Goal: Task Accomplishment & Management: Manage account settings

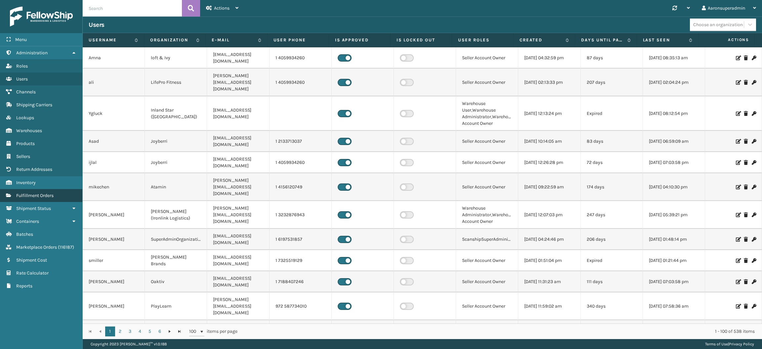
click at [27, 193] on span "Fulfillment Orders" at bounding box center [34, 196] width 37 height 6
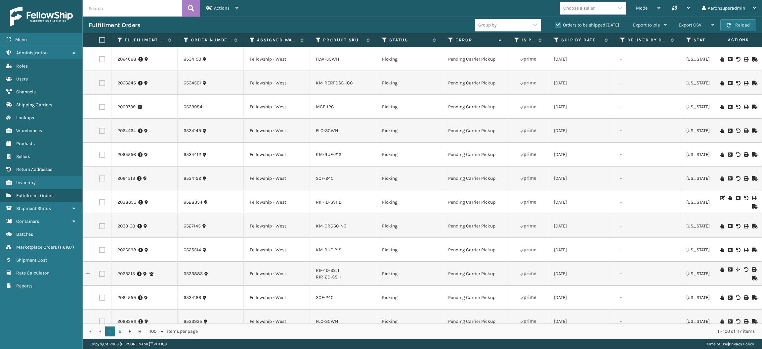
click at [98, 11] on input "text" at bounding box center [132, 8] width 99 height 17
paste input "2068175 2067619"
click at [105, 9] on input "2068175 2067619" at bounding box center [132, 8] width 99 height 17
type input "2068175, 2067619"
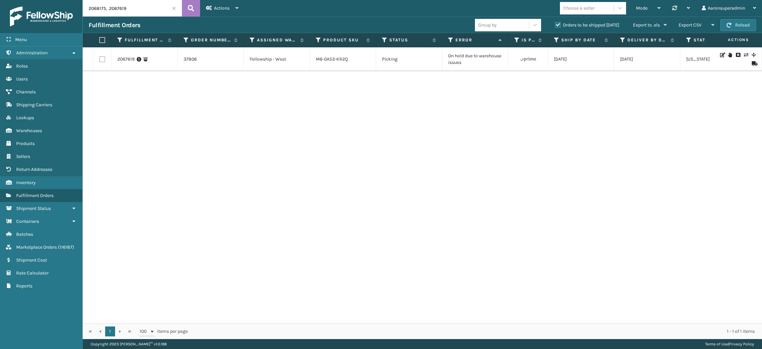
click at [567, 25] on label "Orders to be shipped today" at bounding box center [587, 25] width 64 height 6
click at [556, 25] on input "Orders to be shipped today" at bounding box center [555, 23] width 0 height 4
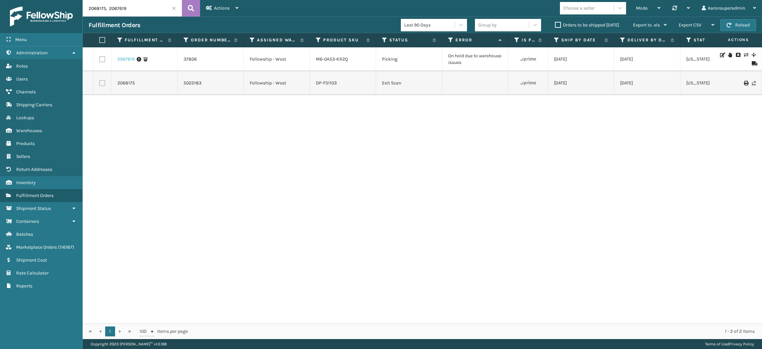
click at [122, 60] on link "2067619" at bounding box center [125, 59] width 17 height 7
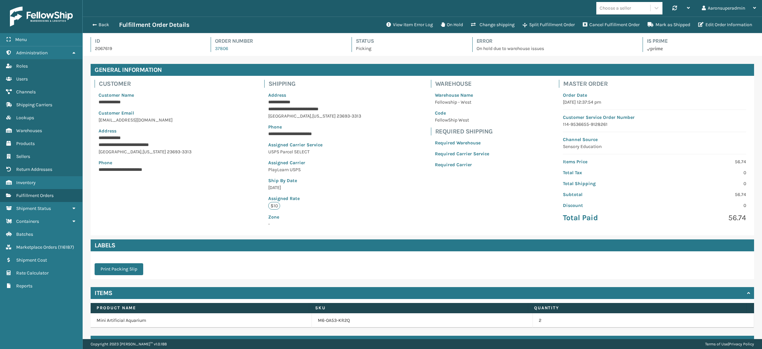
scroll to position [15, 679]
click at [394, 24] on button "View Item Error Log" at bounding box center [410, 24] width 55 height 13
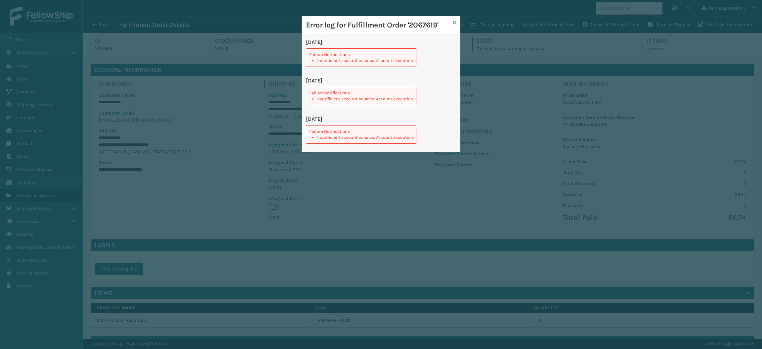
click at [454, 24] on icon at bounding box center [454, 22] width 3 height 5
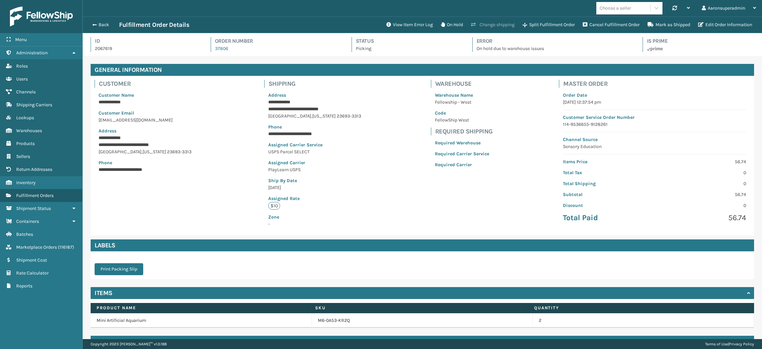
click at [503, 23] on button "Change shipping" at bounding box center [493, 24] width 52 height 13
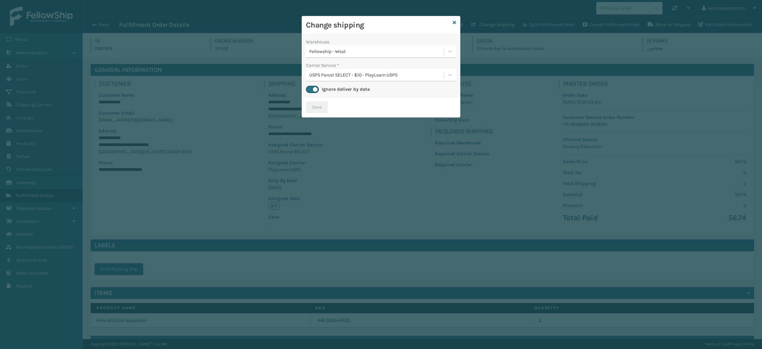
click at [412, 73] on div "USPS Parcel SELECT - $10 - PlayLearn USPS" at bounding box center [376, 74] width 135 height 7
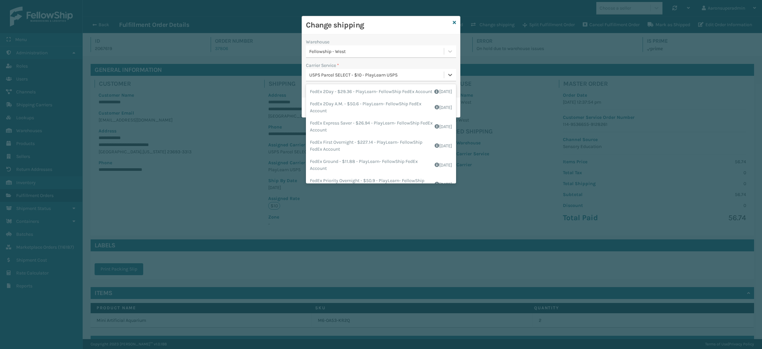
scroll to position [53, 0]
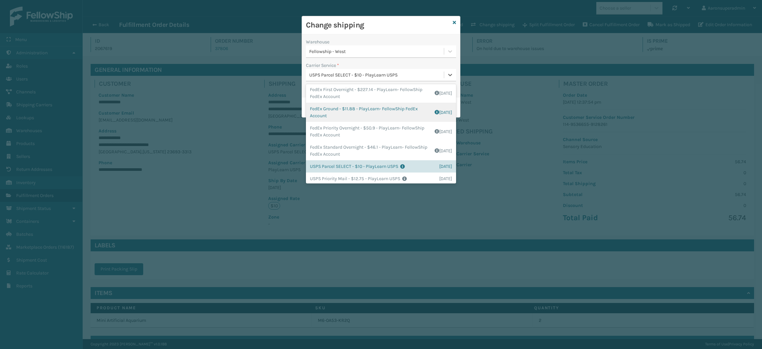
click at [378, 118] on div "FedEx Ground - $11.88 - PlayLearn- FellowShip FedEx Account Shipping Cost $9.5 …" at bounding box center [381, 112] width 150 height 19
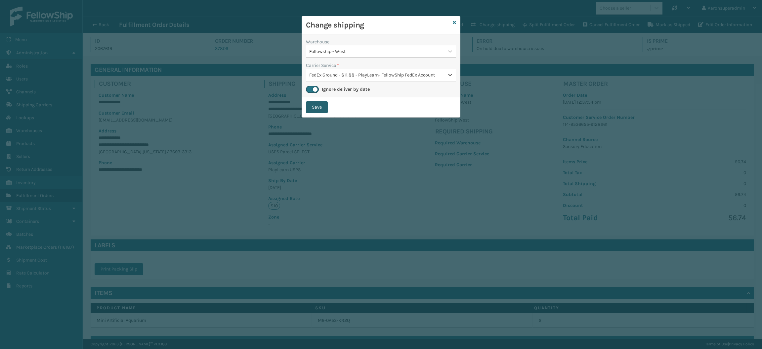
click at [319, 107] on button "Save" at bounding box center [317, 107] width 22 height 12
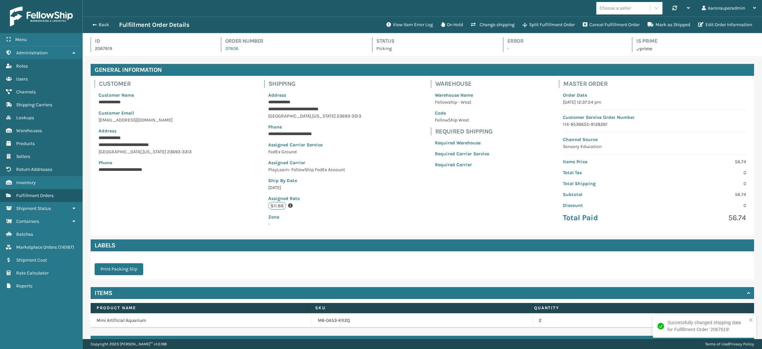
scroll to position [15, 679]
click at [96, 23] on button "Back" at bounding box center [104, 25] width 30 height 6
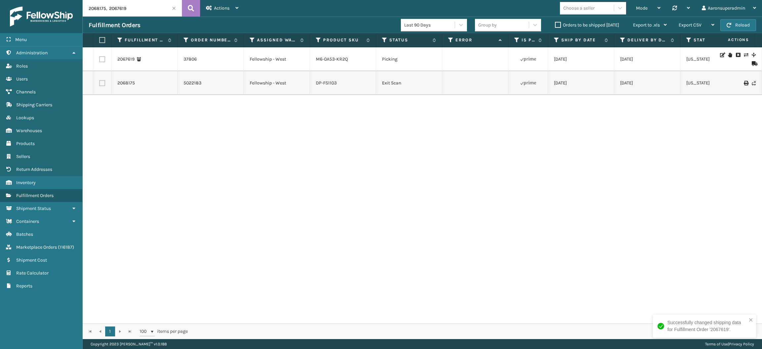
click at [122, 6] on input "2068175, 2067619" at bounding box center [132, 8] width 99 height 17
paste input "7842"
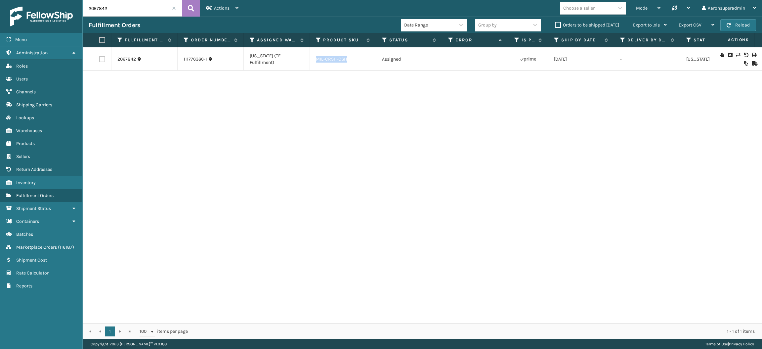
drag, startPoint x: 349, startPoint y: 60, endPoint x: 314, endPoint y: 63, distance: 34.5
click at [314, 63] on td "MIL-CRSH-CSH" at bounding box center [343, 59] width 66 height 24
copy link "MIL-CRSH-CSH"
click at [141, 7] on input "2067842" at bounding box center [132, 8] width 99 height 17
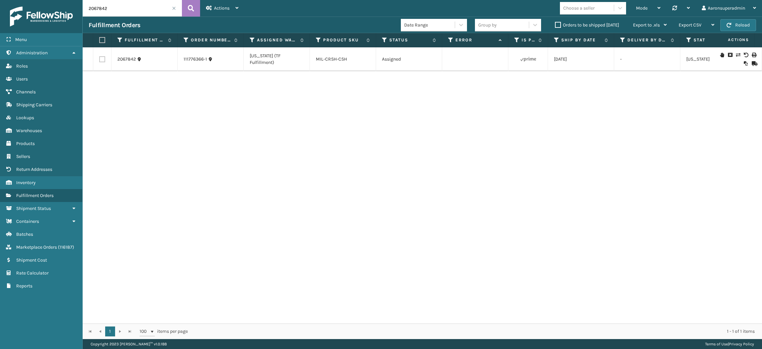
paste input "MIL-CRSH-CSH"
type input "MIL-CRSH-CSH"
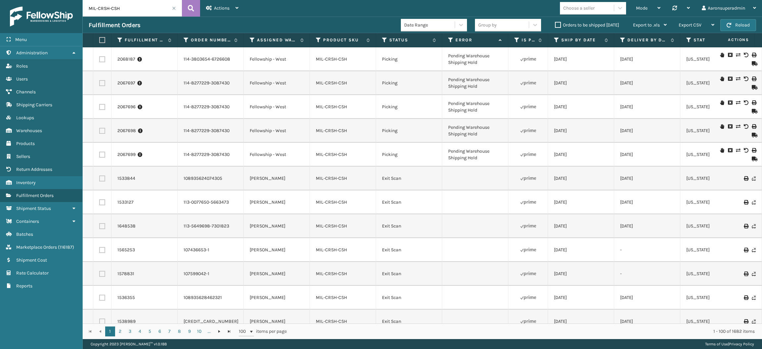
click at [562, 25] on label "Orders to be shipped today" at bounding box center [587, 25] width 64 height 6
click at [556, 25] on input "Orders to be shipped today" at bounding box center [555, 23] width 0 height 4
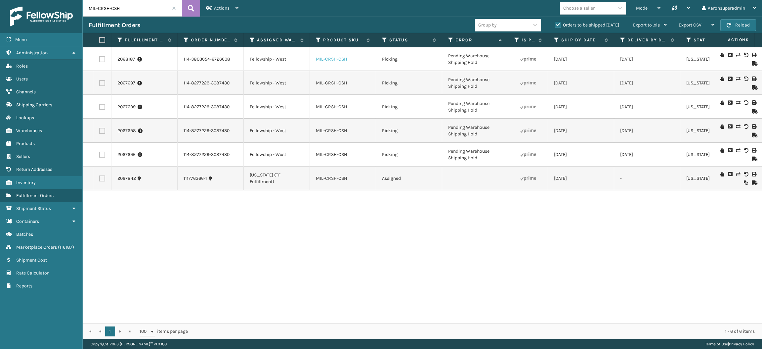
click at [321, 57] on link "MIL-CRSH-CSH" at bounding box center [331, 59] width 31 height 6
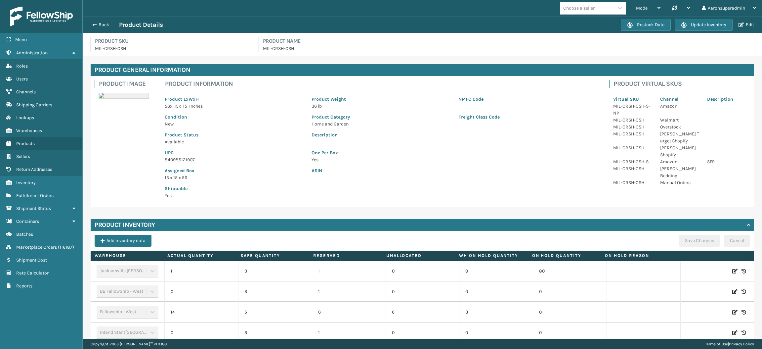
scroll to position [134, 0]
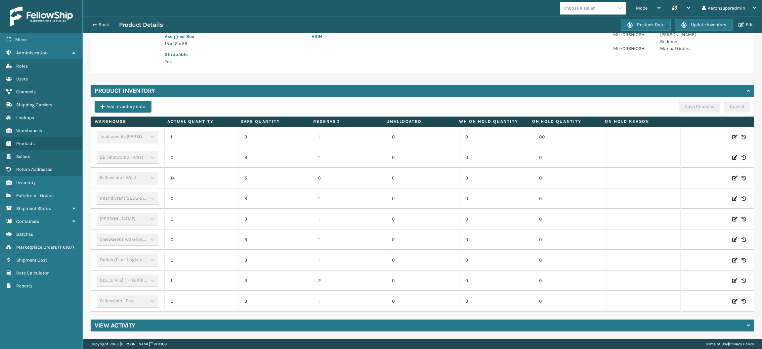
click at [733, 179] on icon at bounding box center [735, 178] width 5 height 7
click at [201, 180] on input "14" at bounding box center [202, 178] width 44 height 12
click at [205, 181] on input "14" at bounding box center [202, 178] width 44 height 12
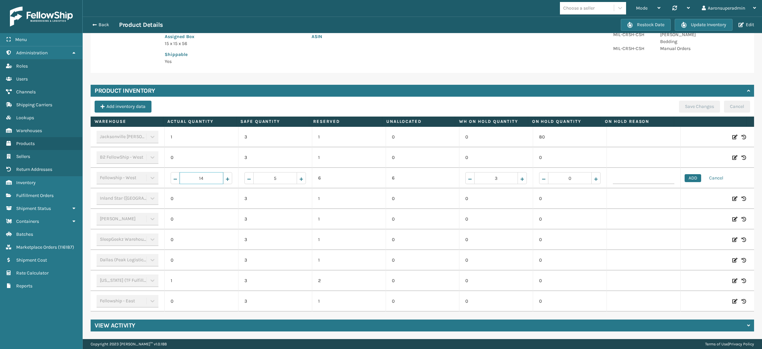
click at [205, 181] on input "14" at bounding box center [202, 178] width 44 height 12
click at [217, 182] on input "14" at bounding box center [202, 178] width 44 height 12
type input "1"
type input "0"
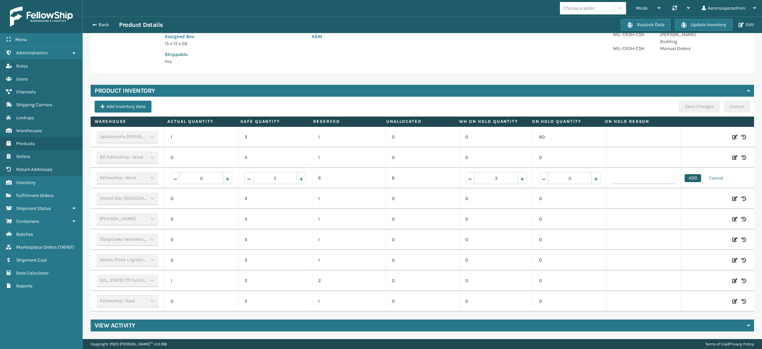
click at [685, 180] on button "ADD" at bounding box center [693, 178] width 17 height 8
click at [679, 109] on button "Save Changes" at bounding box center [699, 107] width 41 height 12
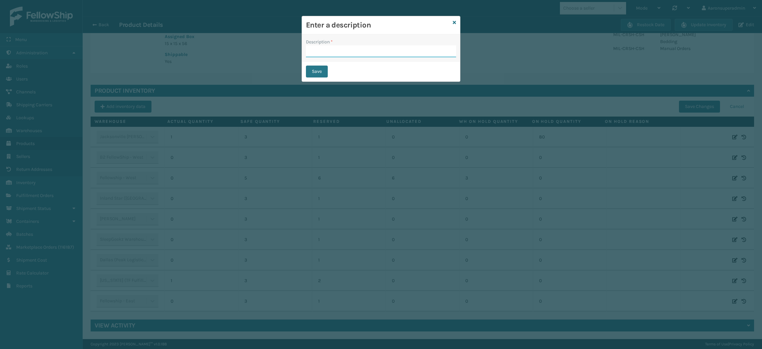
click at [389, 53] on input "Description *" at bounding box center [381, 51] width 150 height 12
type input "safety reduced"
click at [319, 74] on button "Save" at bounding box center [317, 72] width 22 height 12
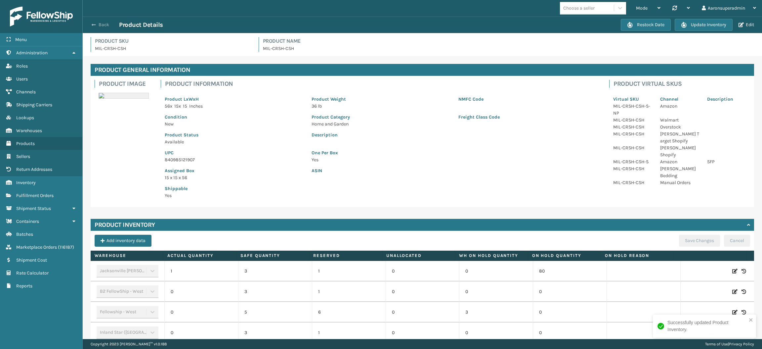
click at [107, 22] on button "Back" at bounding box center [104, 25] width 30 height 6
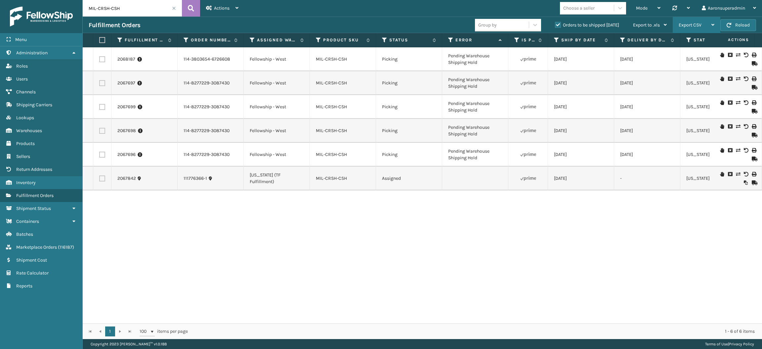
click at [689, 26] on span "Export CSV" at bounding box center [690, 25] width 23 height 6
click at [663, 44] on li "Export Current Page" at bounding box center [676, 43] width 89 height 18
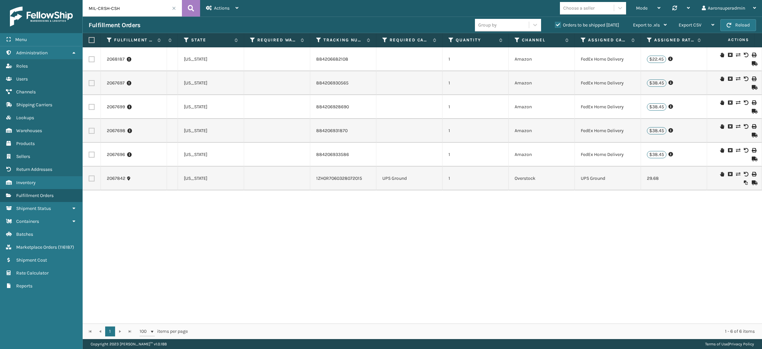
scroll to position [0, 553]
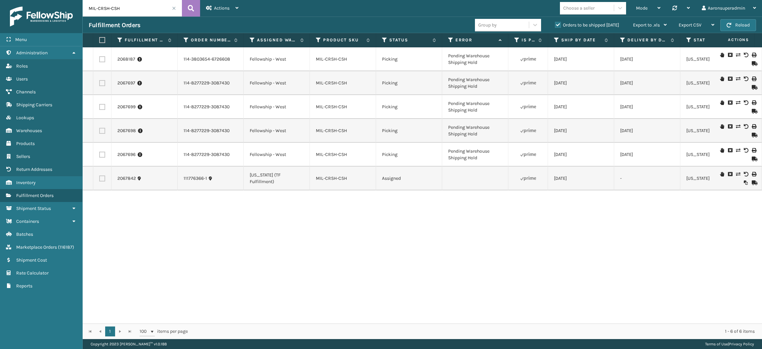
click at [101, 40] on label at bounding box center [101, 40] width 4 height 6
click at [100, 40] on input "checkbox" at bounding box center [99, 40] width 0 height 4
checkbox input "true"
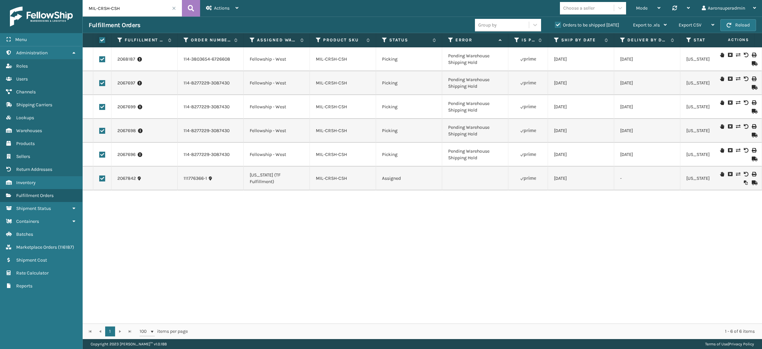
checkbox input "true"
click at [521, 27] on span "Bulk Actions" at bounding box center [517, 25] width 26 height 6
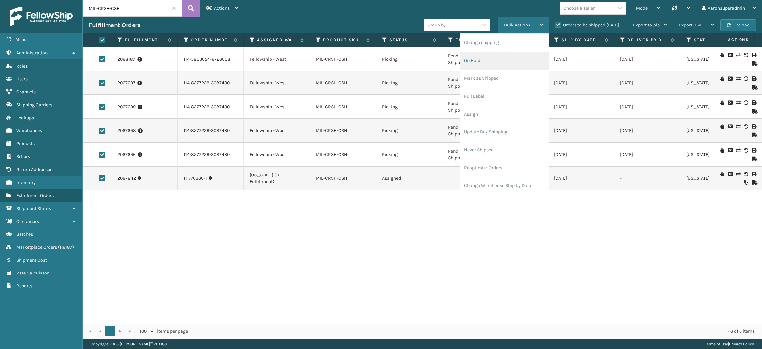
click at [501, 61] on li "On Hold" at bounding box center [504, 61] width 89 height 18
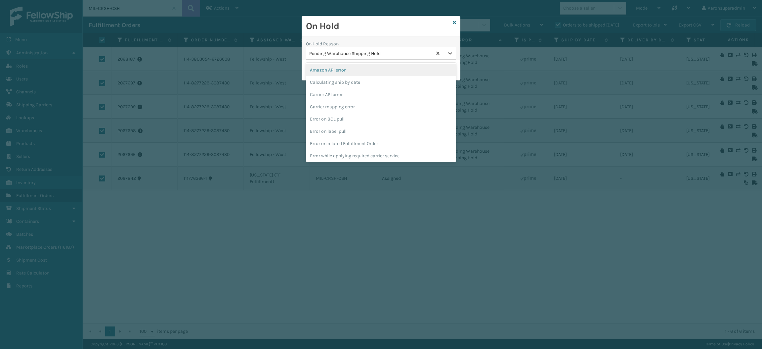
click at [348, 54] on div "Pending Warehouse Shipping Hold" at bounding box center [370, 53] width 123 height 7
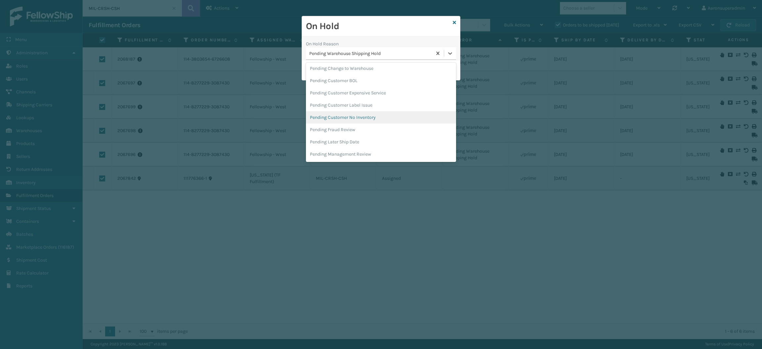
click at [368, 118] on div "Pending Customer No Inventory" at bounding box center [381, 117] width 150 height 12
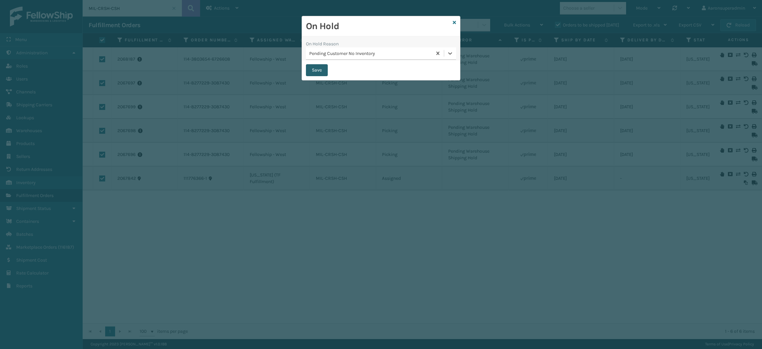
click at [317, 73] on button "Save" at bounding box center [317, 70] width 22 height 12
checkbox input "false"
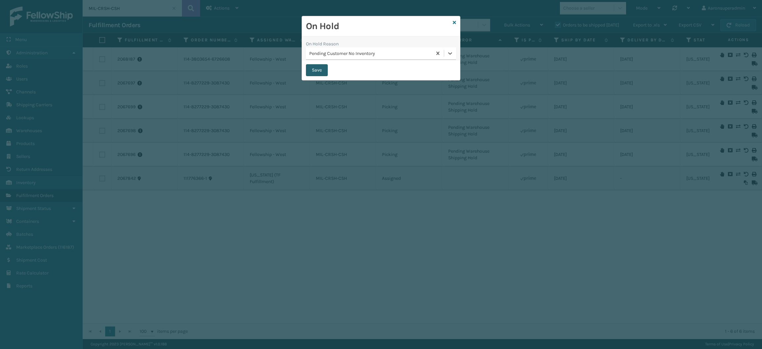
checkbox input "false"
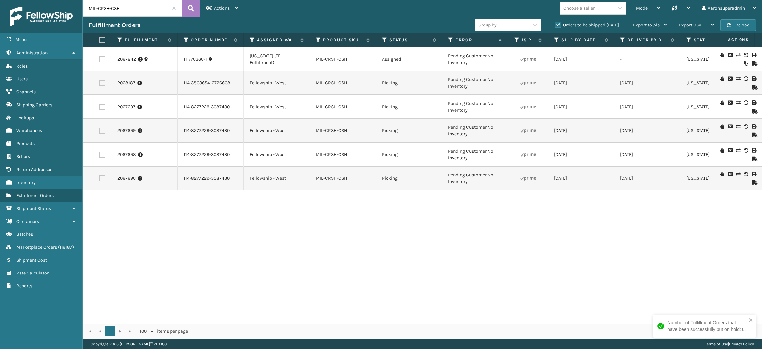
click at [135, 5] on input "MIL-CRSH-CSH" at bounding box center [132, 8] width 99 height 17
paste input "PPSNRED-1"
type input "MIL-PPSNRED-1"
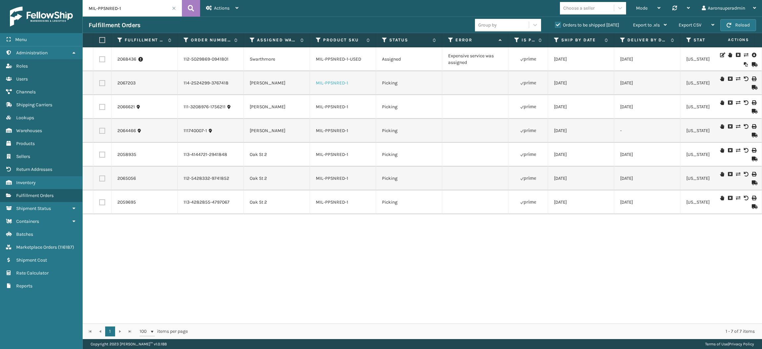
click at [327, 84] on link "MIL-PPSNRED-1" at bounding box center [332, 83] width 32 height 6
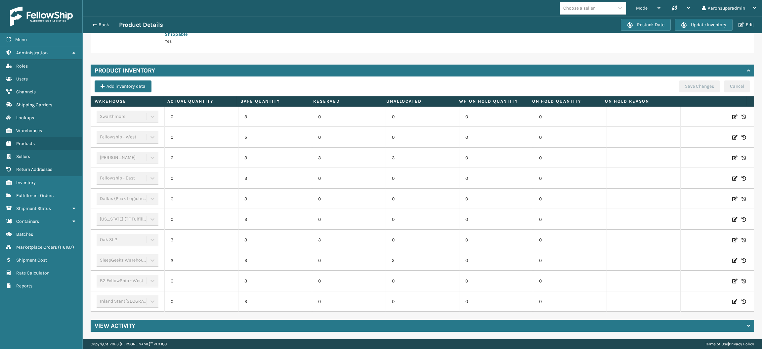
click at [733, 158] on icon at bounding box center [735, 158] width 5 height 7
click at [206, 157] on input "6" at bounding box center [202, 158] width 44 height 12
type input "0"
click at [685, 158] on button "ADD" at bounding box center [693, 158] width 17 height 8
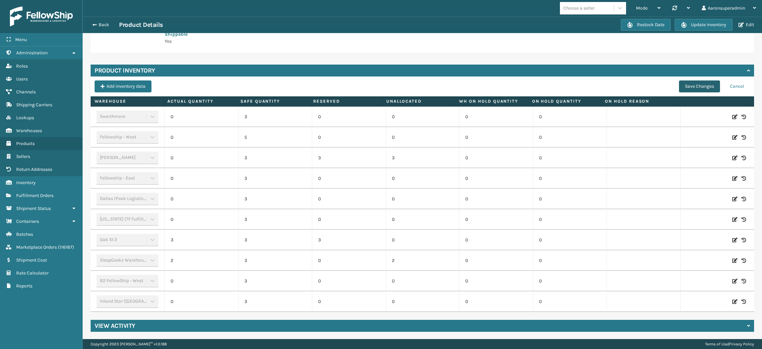
click at [680, 89] on button "Save Changes" at bounding box center [699, 86] width 41 height 12
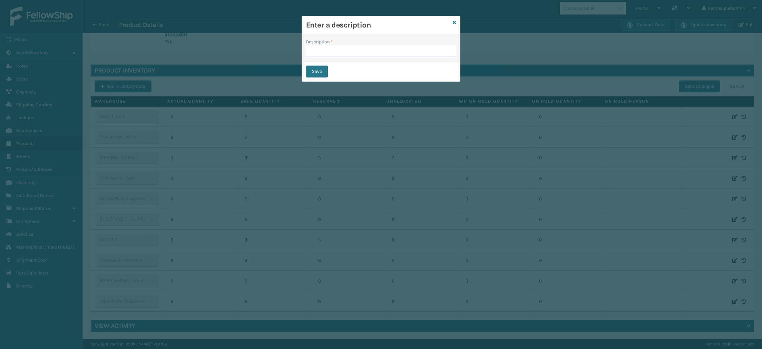
click at [345, 53] on input "Description *" at bounding box center [381, 51] width 150 height 12
type input "safety reduced"
click at [314, 69] on button "Save" at bounding box center [317, 72] width 22 height 12
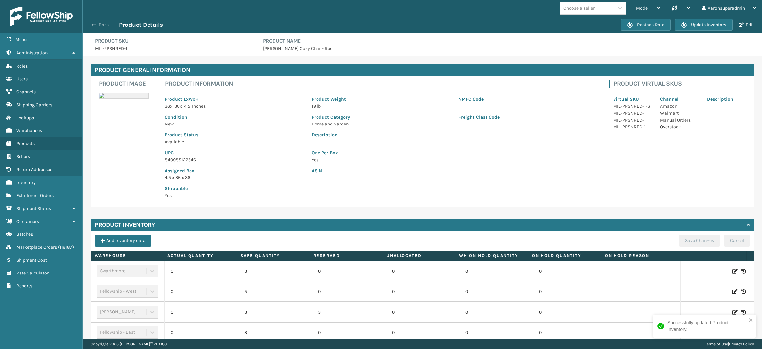
click at [101, 24] on button "Back" at bounding box center [104, 25] width 30 height 6
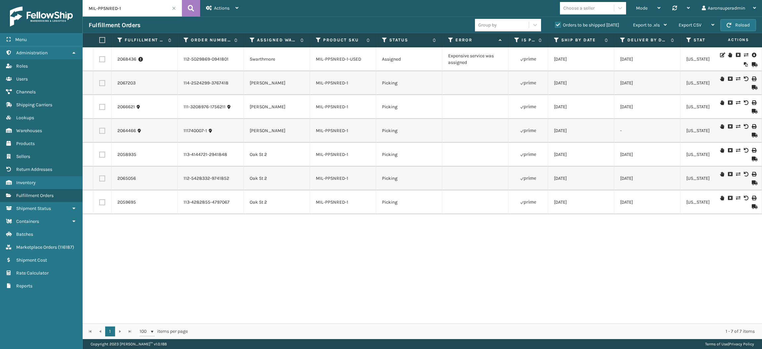
click at [736, 77] on icon at bounding box center [738, 78] width 4 height 5
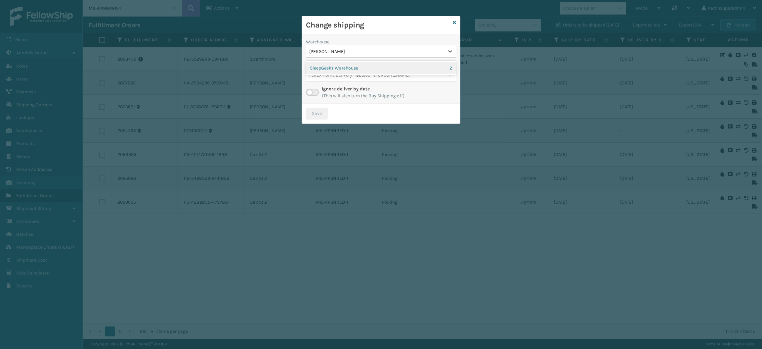
click at [362, 49] on div "Milliard LV" at bounding box center [376, 51] width 135 height 7
click at [356, 62] on div "SleepGeekz Warehouse 2" at bounding box center [381, 68] width 150 height 12
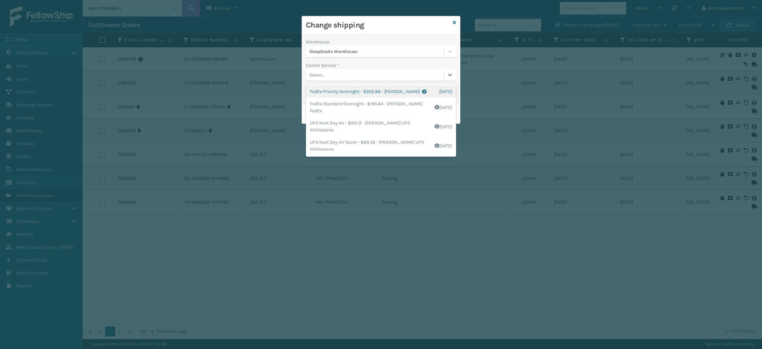
click at [343, 75] on div "Select..." at bounding box center [375, 74] width 138 height 11
click at [330, 69] on div "Select..." at bounding box center [375, 74] width 138 height 11
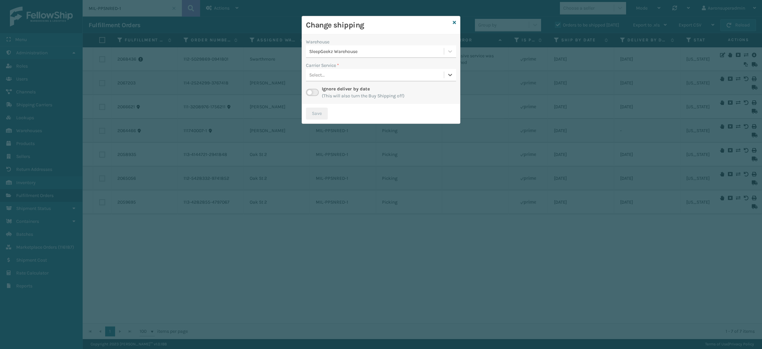
click at [312, 93] on label at bounding box center [312, 92] width 13 height 7
click at [310, 93] on input "checkbox" at bounding box center [308, 91] width 4 height 4
click at [342, 71] on div "Select..." at bounding box center [375, 74] width 138 height 11
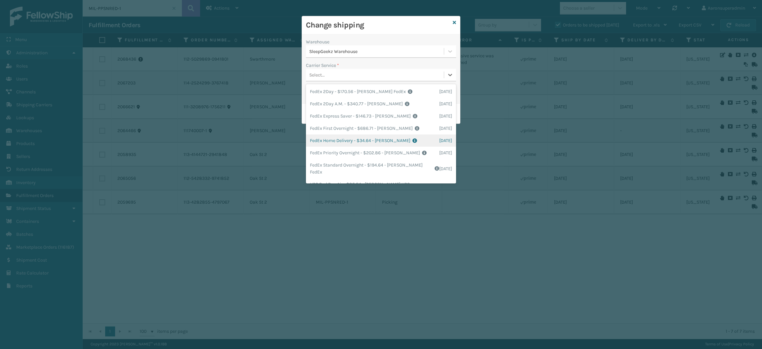
click at [326, 137] on div "FedEx Home Delivery - $34.64 - Milliard FedEx Shipping Cost $30.39 Surplus Cost…" at bounding box center [381, 140] width 150 height 12
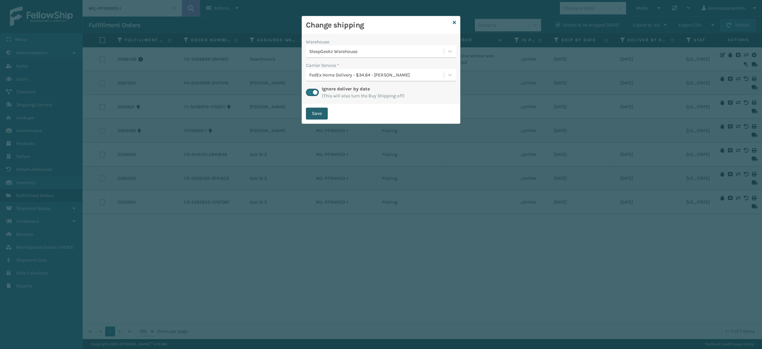
click at [315, 113] on button "Save" at bounding box center [317, 114] width 22 height 12
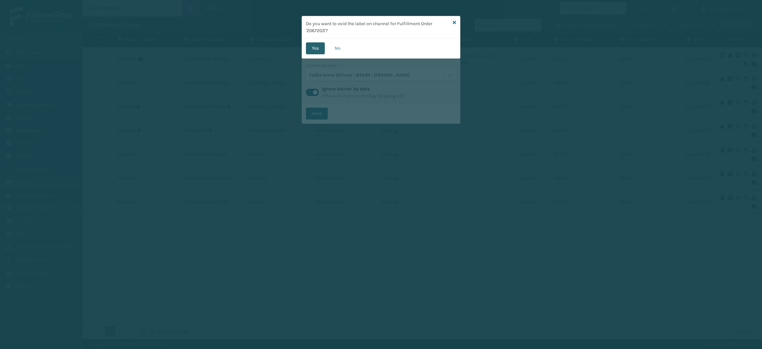
click at [315, 50] on button "Yes" at bounding box center [315, 48] width 19 height 12
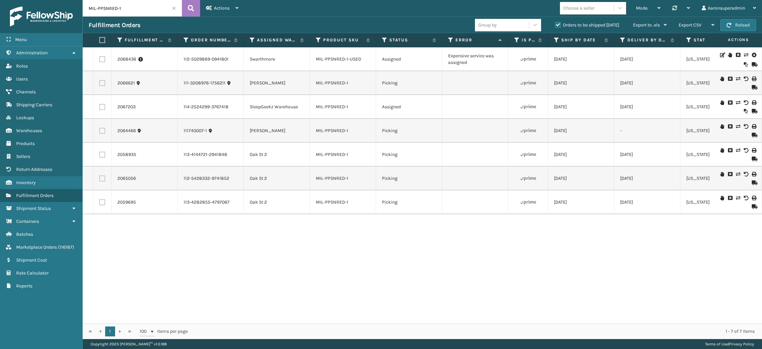
click at [736, 79] on icon at bounding box center [738, 78] width 4 height 5
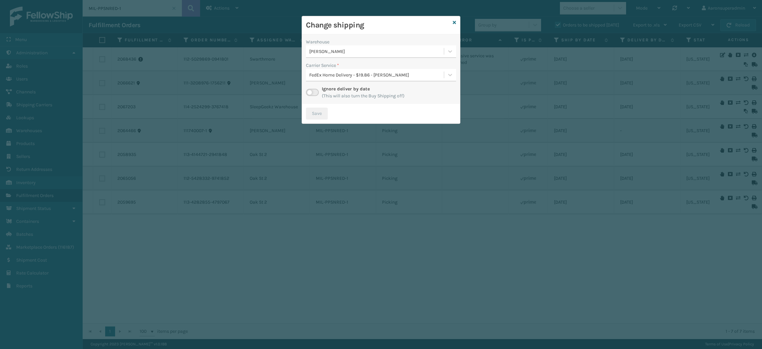
click at [367, 59] on div "Warehouse Milliard LV Carrier Service * FedEx Home Delivery - $19.86 - Milliard…" at bounding box center [381, 68] width 158 height 69
click at [354, 56] on div "Milliard LV" at bounding box center [375, 51] width 138 height 11
click at [350, 66] on div "SleepGeekz Warehouse 1" at bounding box center [381, 68] width 150 height 12
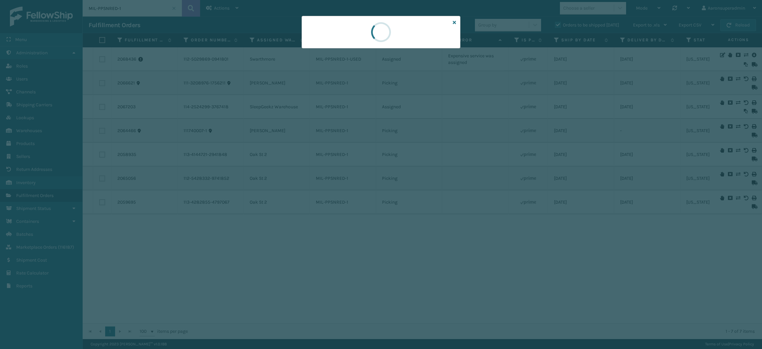
click at [350, 66] on div at bounding box center [381, 174] width 762 height 349
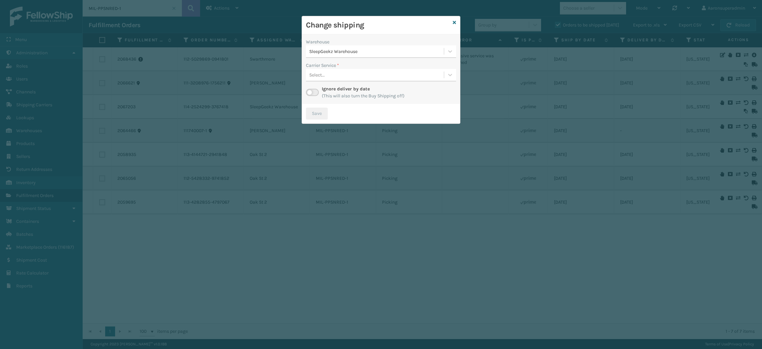
click at [347, 75] on div "Select..." at bounding box center [375, 74] width 138 height 11
click at [335, 69] on div "Select..." at bounding box center [381, 75] width 150 height 13
click at [313, 93] on label at bounding box center [312, 92] width 13 height 7
click at [310, 93] on input "checkbox" at bounding box center [308, 91] width 4 height 4
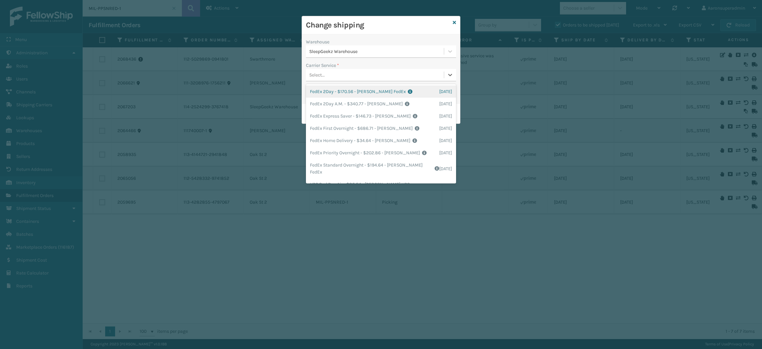
click at [343, 75] on div "Select..." at bounding box center [375, 74] width 138 height 11
click at [331, 142] on div "FedEx Home Delivery - $34.64 - Milliard FedEx Shipping Cost $30.39 Surplus Cost…" at bounding box center [381, 140] width 150 height 12
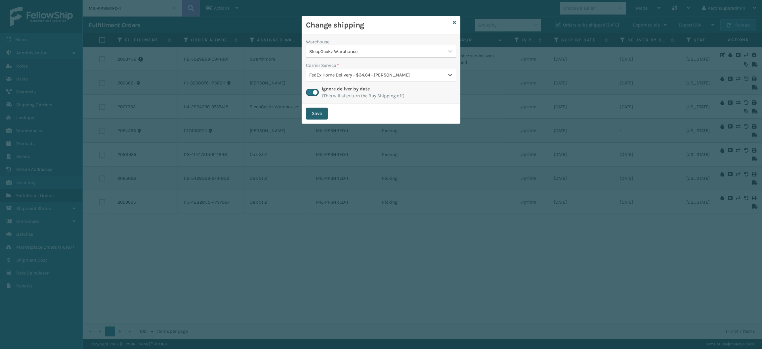
click at [315, 115] on button "Save" at bounding box center [317, 114] width 22 height 12
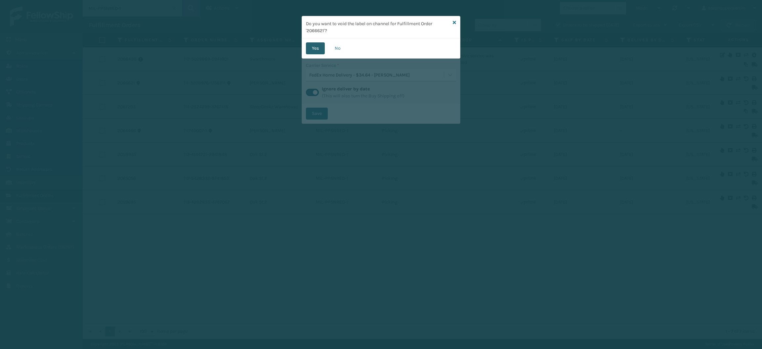
click at [313, 48] on button "Yes" at bounding box center [315, 48] width 19 height 12
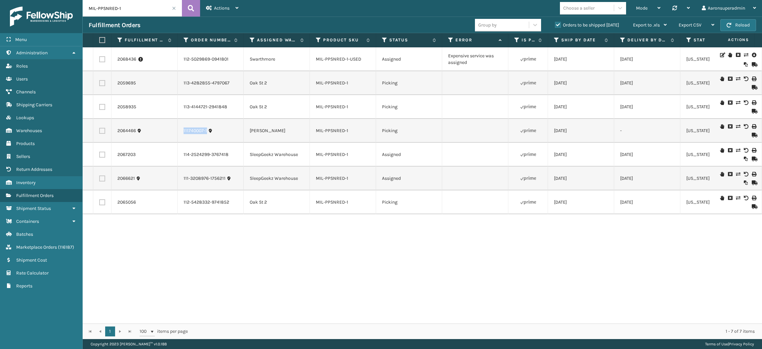
drag, startPoint x: 223, startPoint y: 132, endPoint x: 176, endPoint y: 129, distance: 47.5
copy tr "111740007-1"
drag, startPoint x: 354, startPoint y: 134, endPoint x: 313, endPoint y: 134, distance: 41.0
click at [313, 134] on td "MIL-PPSNRED-1" at bounding box center [343, 131] width 66 height 24
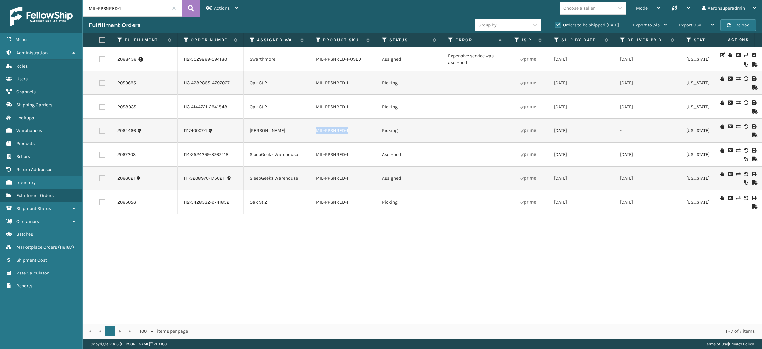
copy link "MIL-PPSNRED-1"
click at [720, 124] on icon at bounding box center [722, 126] width 4 height 5
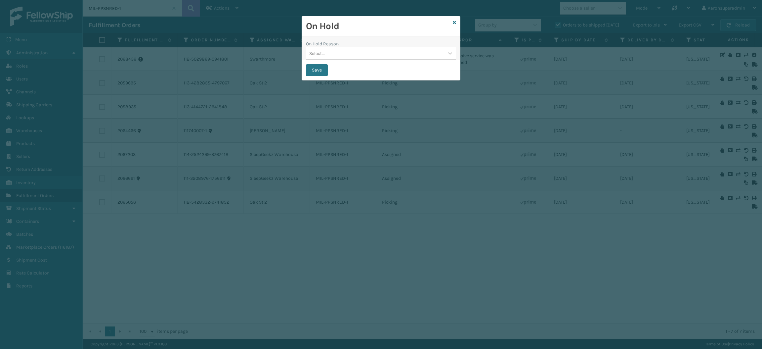
click at [410, 46] on div "On Hold Reason" at bounding box center [381, 43] width 150 height 7
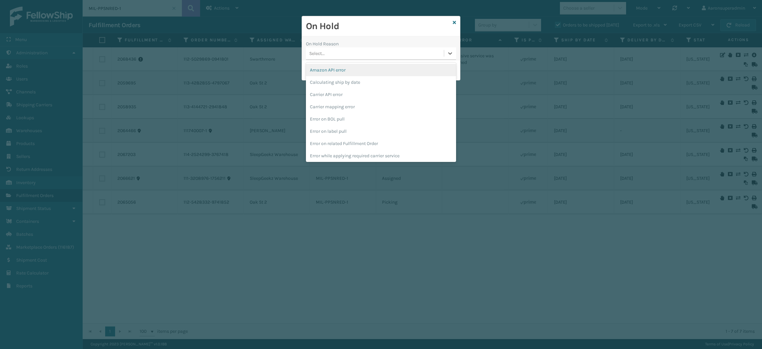
click at [410, 50] on div "Select..." at bounding box center [375, 53] width 138 height 11
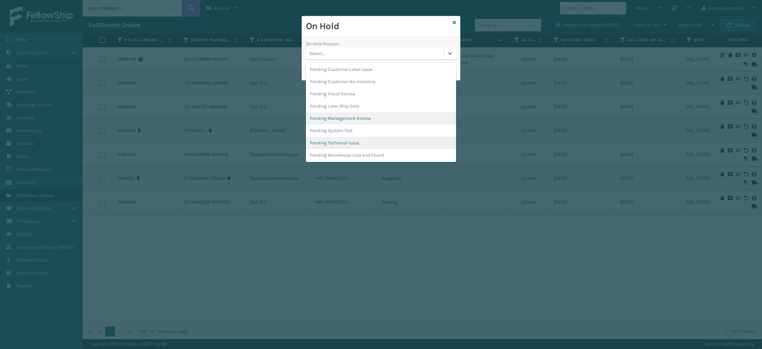
scroll to position [296, 0]
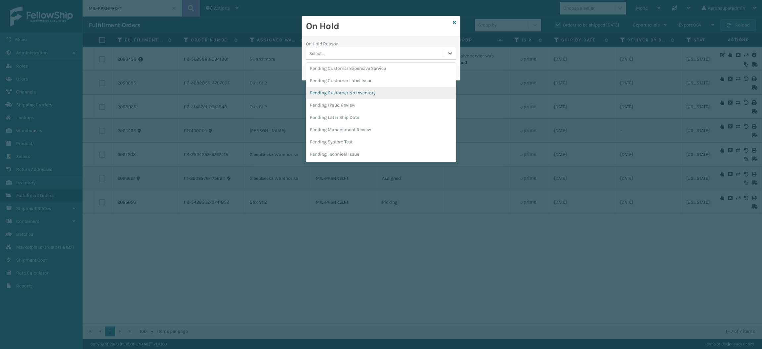
click at [355, 93] on div "Pending Customer No Inventory" at bounding box center [381, 93] width 150 height 12
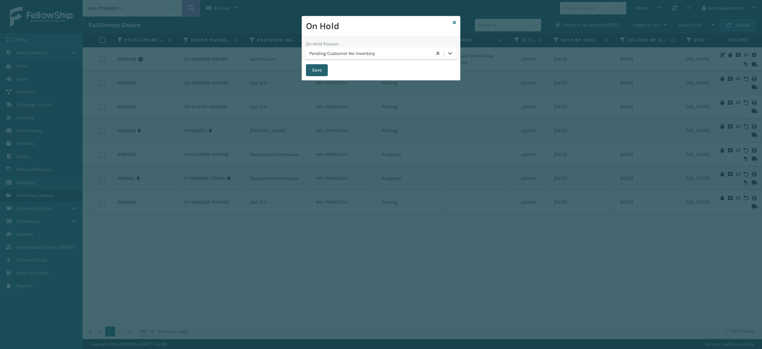
click at [313, 75] on button "Save" at bounding box center [317, 70] width 22 height 12
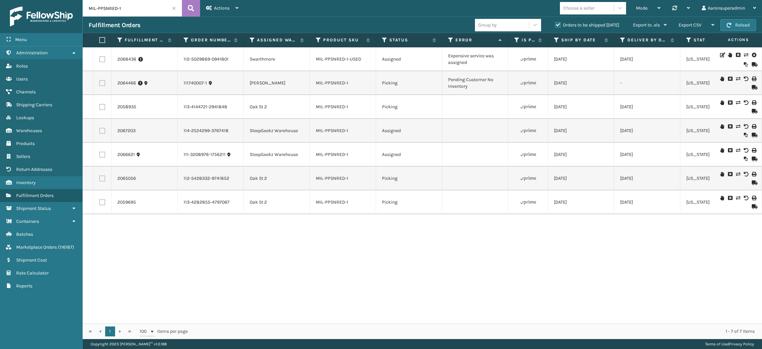
click at [174, 8] on span at bounding box center [174, 8] width 4 height 4
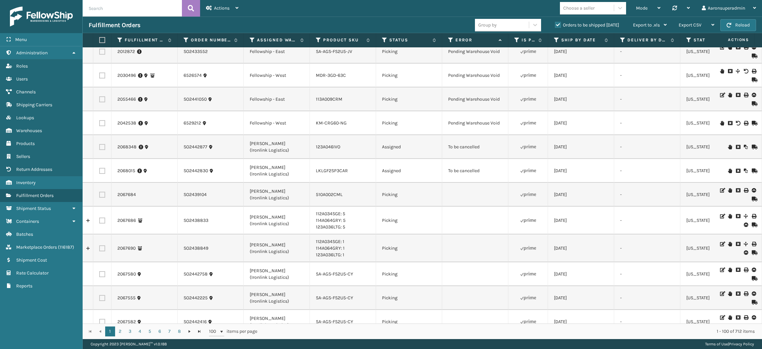
scroll to position [2126, 0]
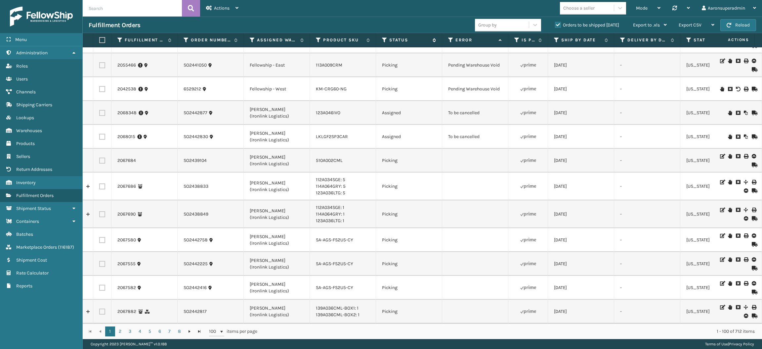
click at [385, 41] on icon at bounding box center [384, 40] width 5 height 6
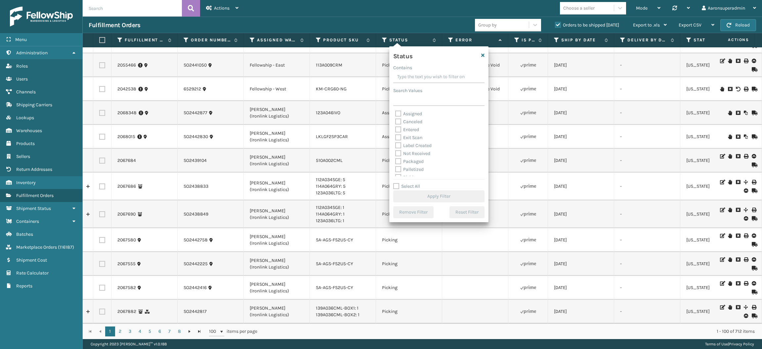
click at [411, 167] on label "Palletized" at bounding box center [409, 169] width 28 height 6
click at [396, 167] on input "Palletized" at bounding box center [395, 167] width 0 height 4
checkbox input "true"
click at [408, 162] on label "Packaged" at bounding box center [409, 162] width 28 height 6
click at [396, 162] on input "Packaged" at bounding box center [395, 160] width 0 height 4
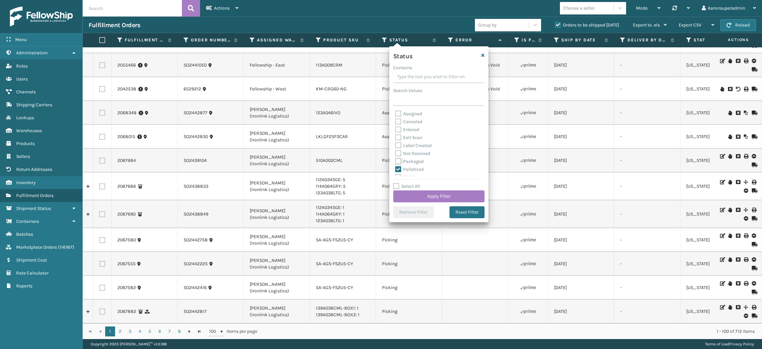
checkbox input "true"
click at [408, 147] on label "Label Created" at bounding box center [413, 146] width 36 height 6
click at [396, 146] on input "Label Created" at bounding box center [395, 144] width 0 height 4
checkbox input "true"
click at [414, 198] on button "Apply Filter" at bounding box center [438, 196] width 91 height 12
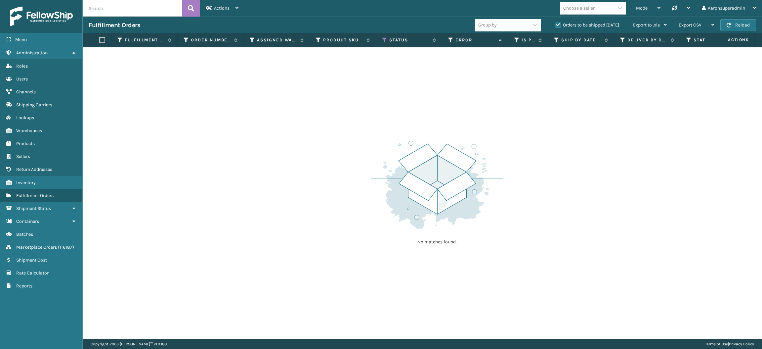
click at [558, 25] on label "Orders to be shipped today" at bounding box center [587, 25] width 64 height 6
click at [556, 25] on input "Orders to be shipped today" at bounding box center [555, 23] width 0 height 4
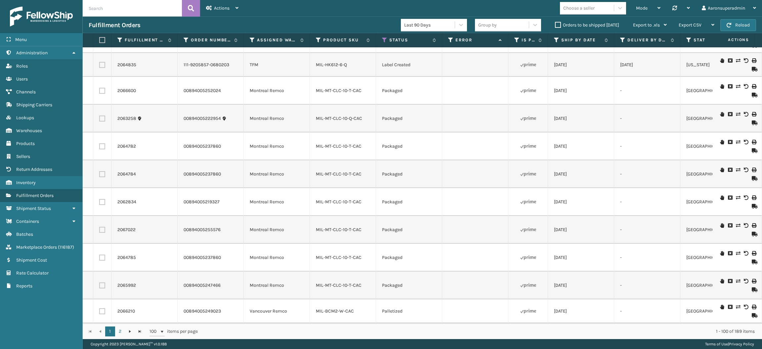
scroll to position [1525, 0]
click at [99, 41] on label at bounding box center [101, 40] width 4 height 6
click at [99, 41] on input "checkbox" at bounding box center [99, 40] width 0 height 4
checkbox input "true"
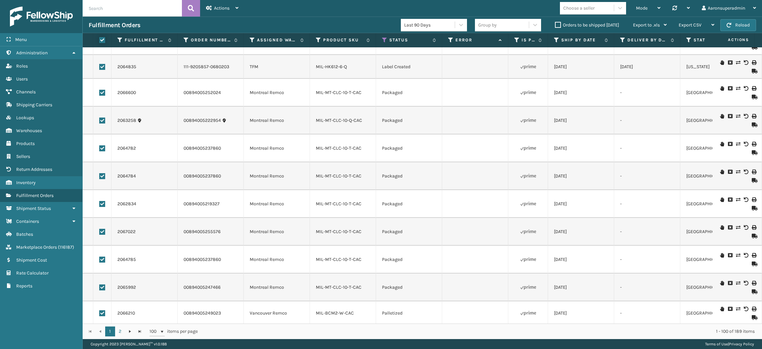
checkbox input "true"
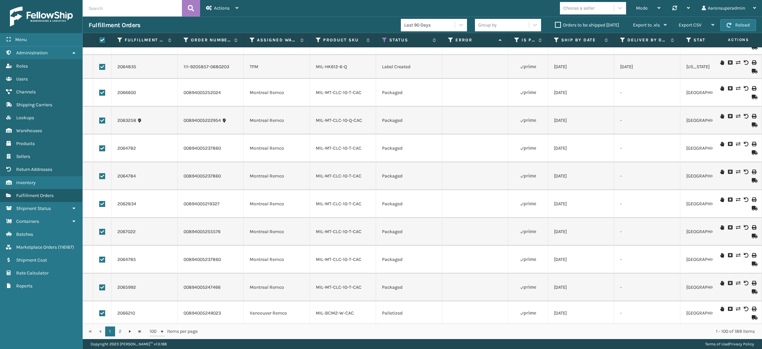
checkbox input "true"
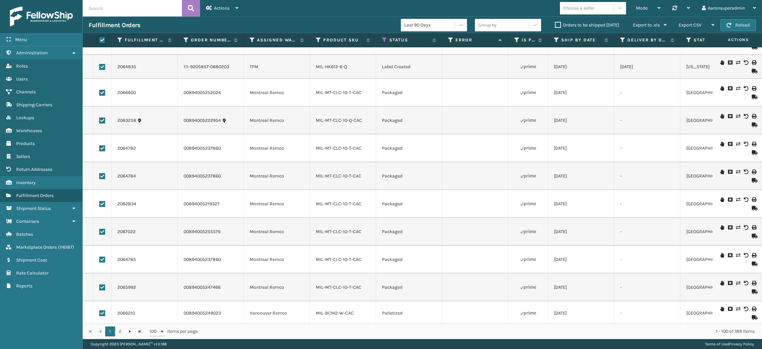
checkbox input "true"
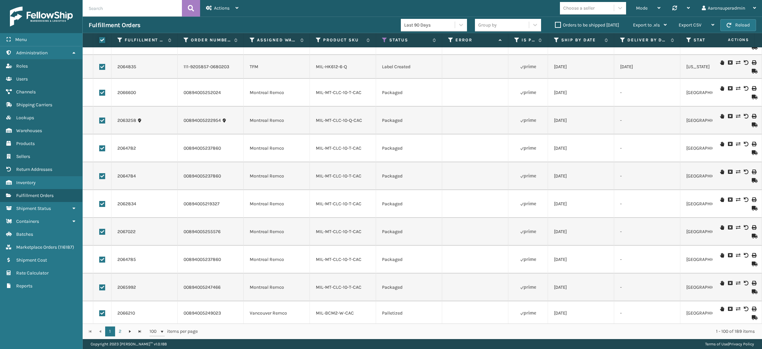
checkbox input "true"
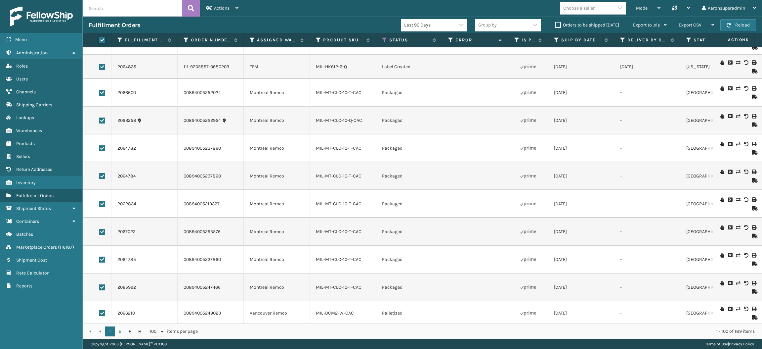
checkbox input "true"
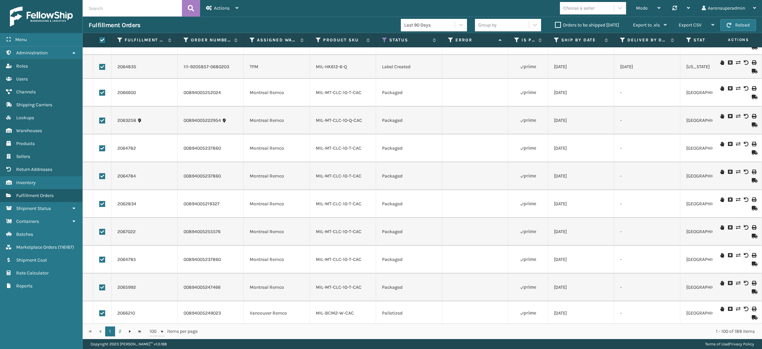
checkbox input "true"
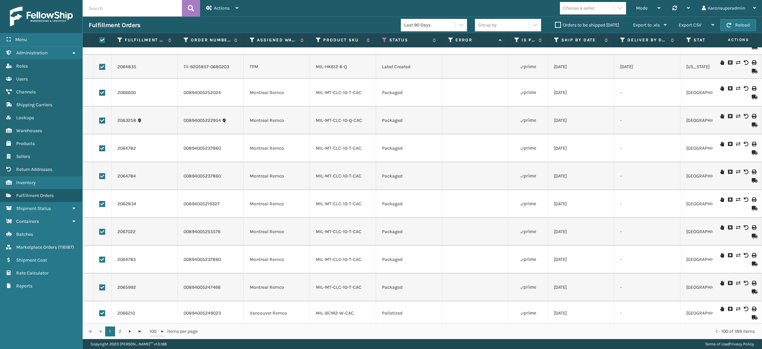
checkbox input "true"
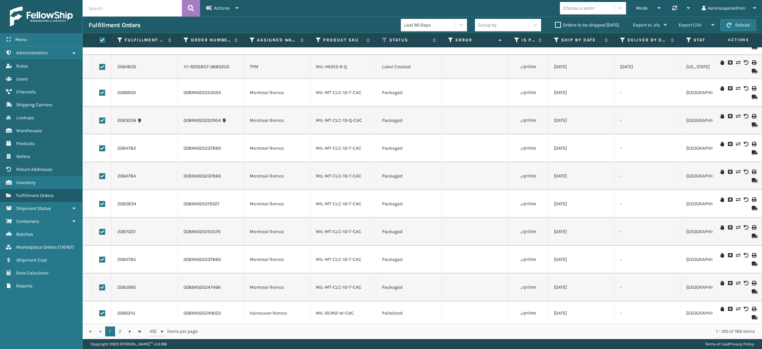
checkbox input "true"
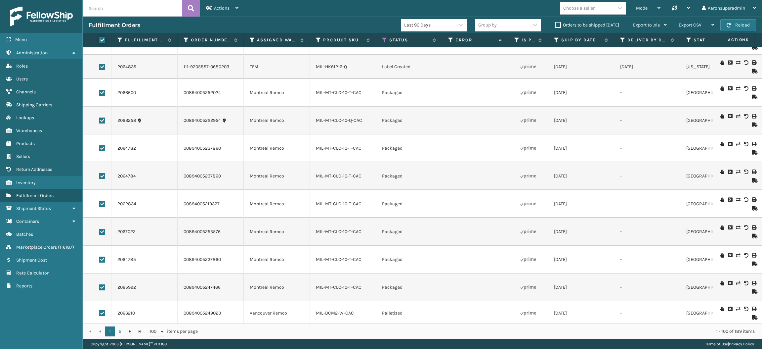
checkbox input "true"
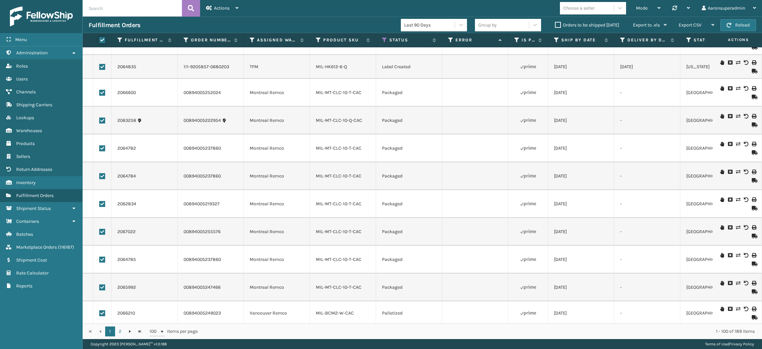
checkbox input "true"
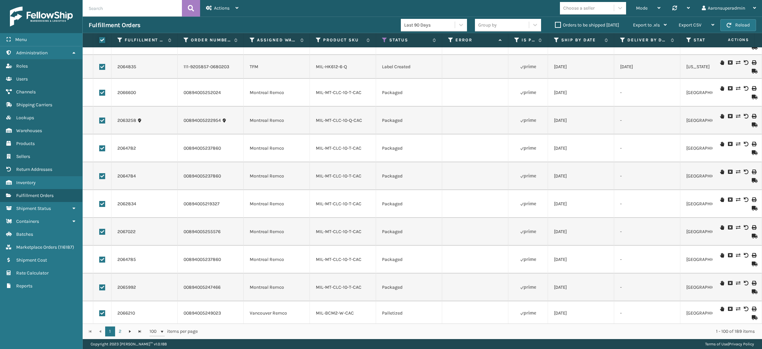
checkbox input "true"
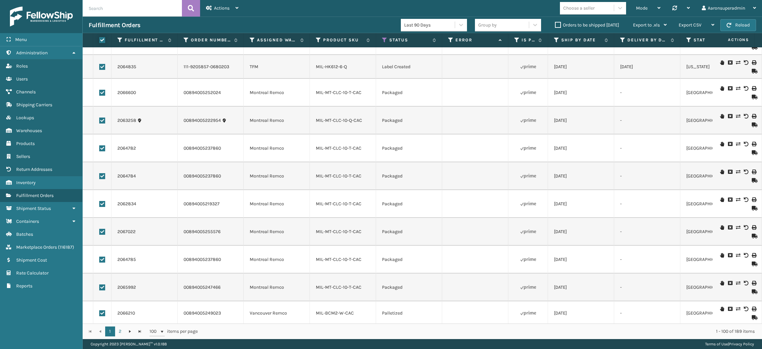
checkbox input "true"
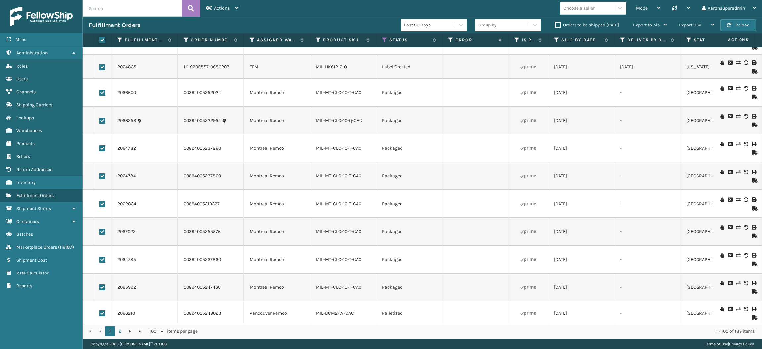
checkbox input "true"
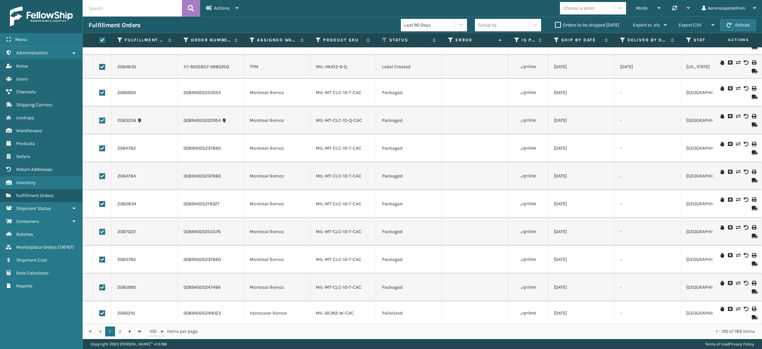
checkbox input "true"
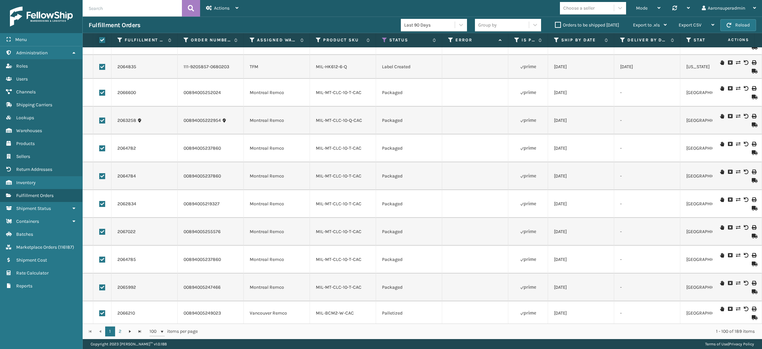
checkbox input "true"
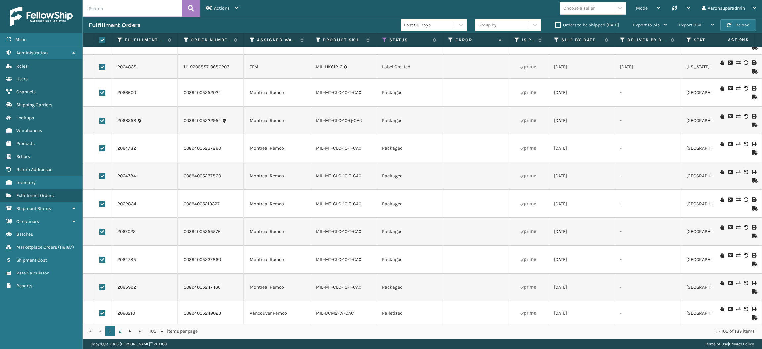
checkbox input "true"
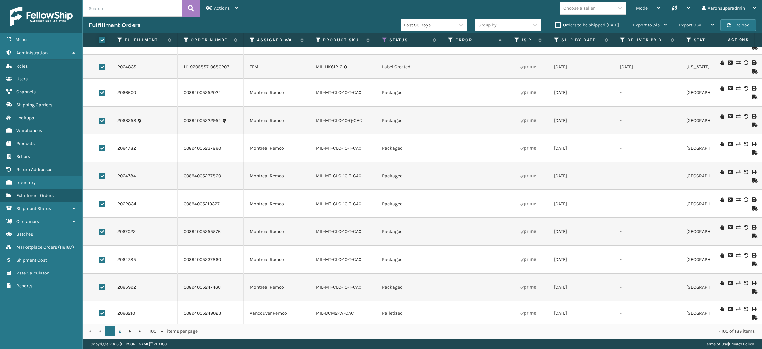
checkbox input "true"
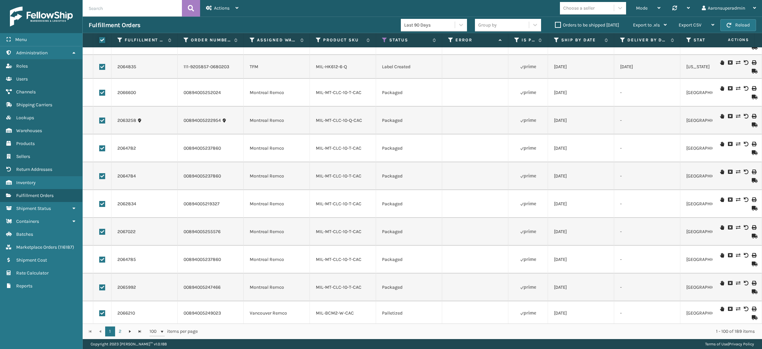
checkbox input "true"
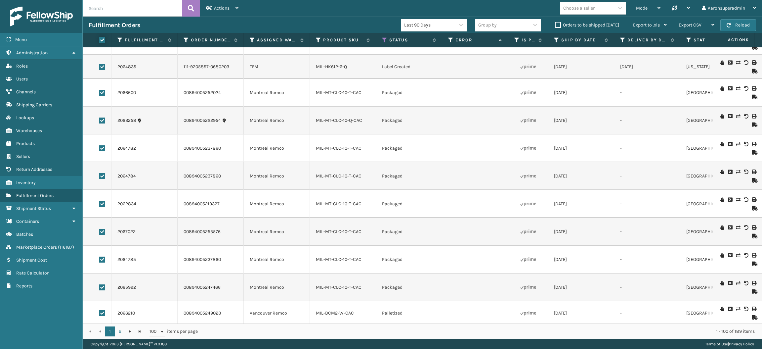
checkbox input "true"
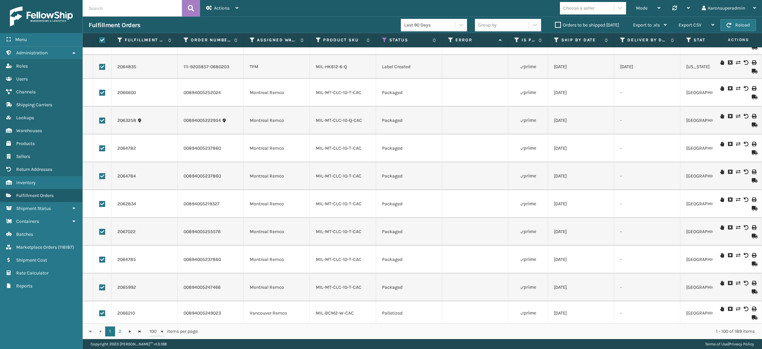
checkbox input "true"
click at [531, 24] on div "Bulk Actions" at bounding box center [523, 25] width 39 height 17
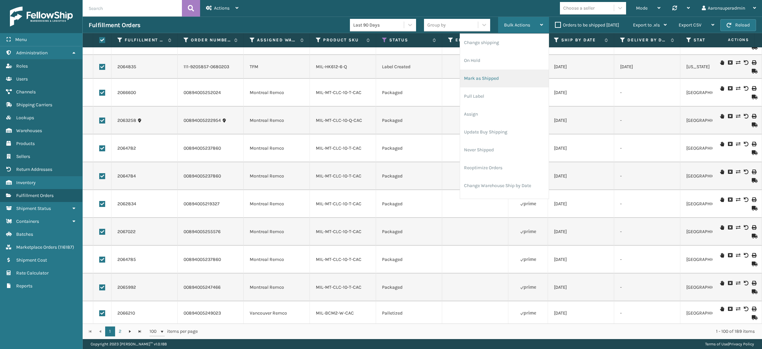
click at [506, 80] on li "Mark as Shipped" at bounding box center [504, 78] width 89 height 18
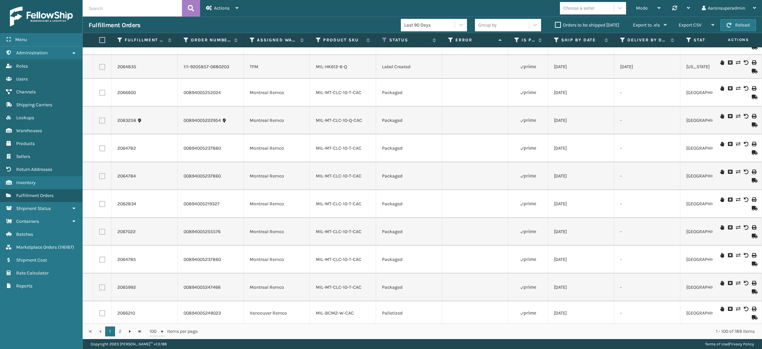
checkbox input "false"
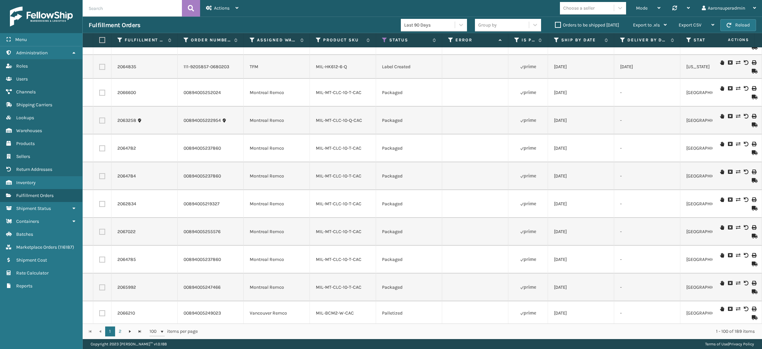
checkbox input "false"
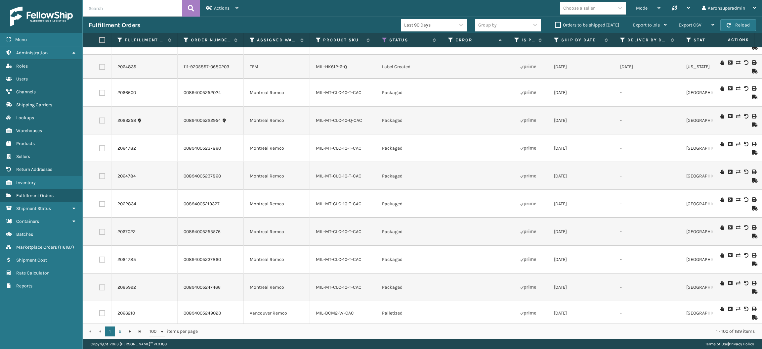
checkbox input "false"
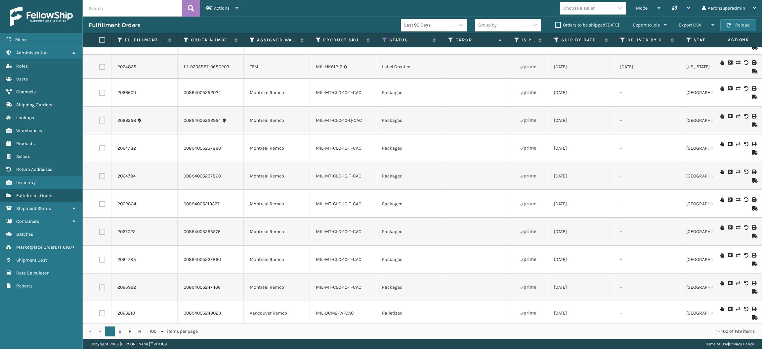
checkbox input "false"
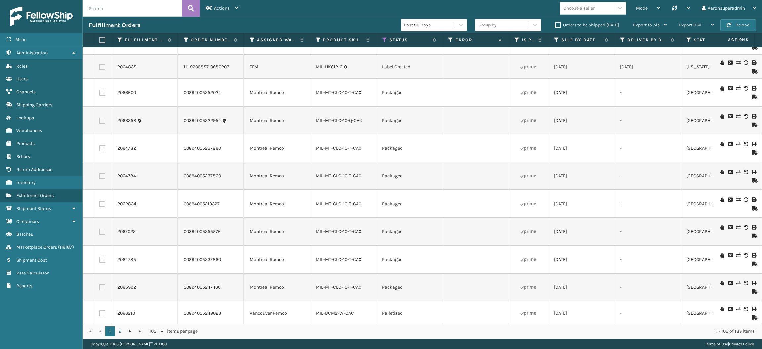
checkbox input "false"
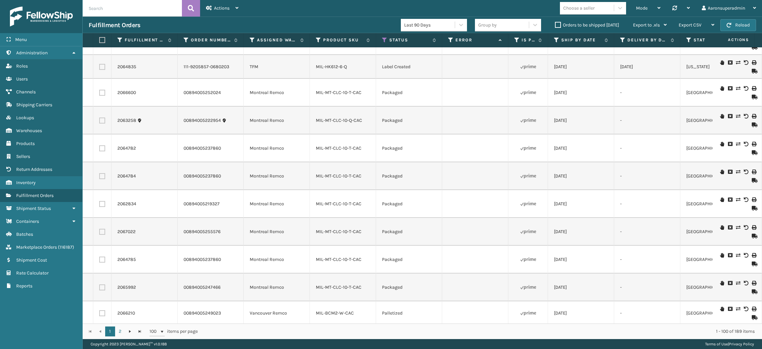
checkbox input "false"
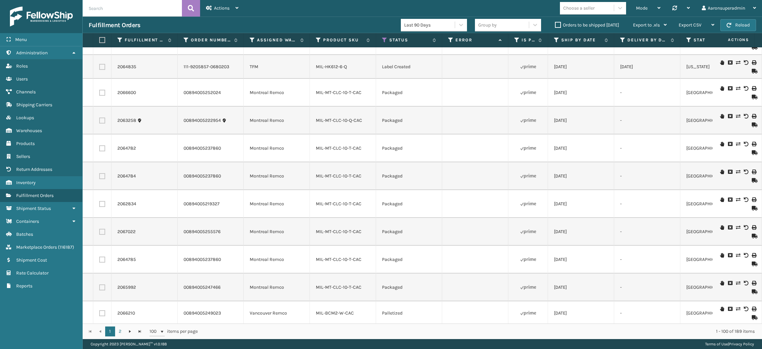
checkbox input "false"
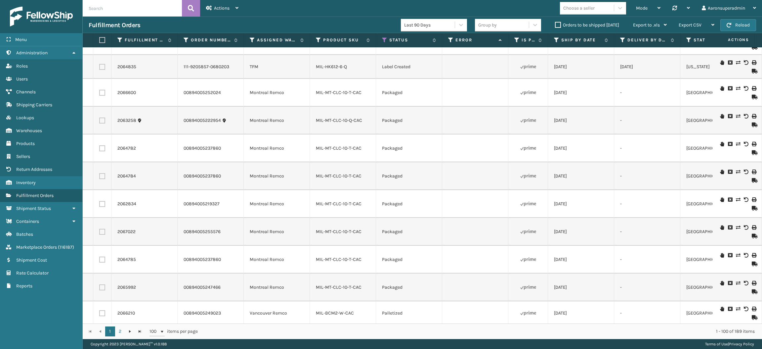
checkbox input "false"
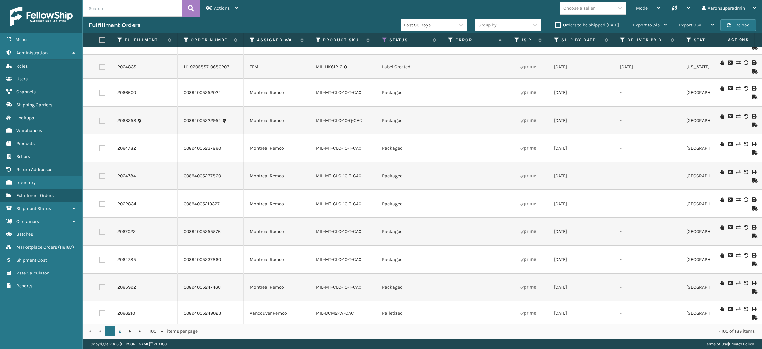
checkbox input "false"
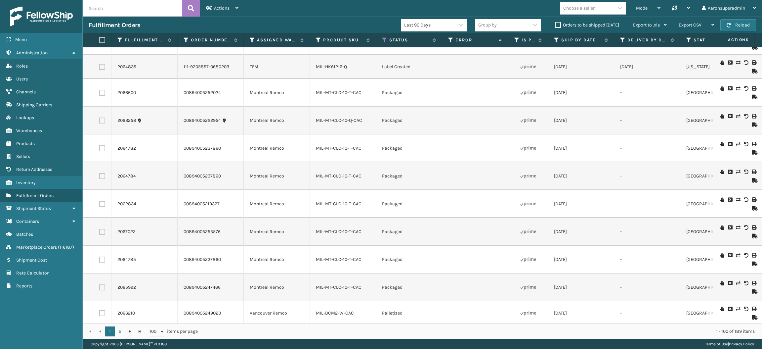
checkbox input "false"
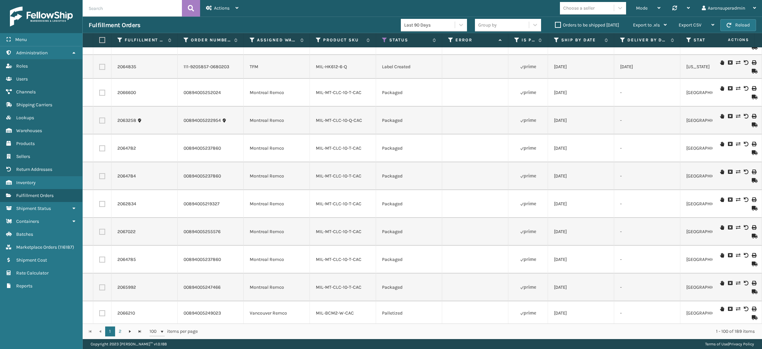
checkbox input "false"
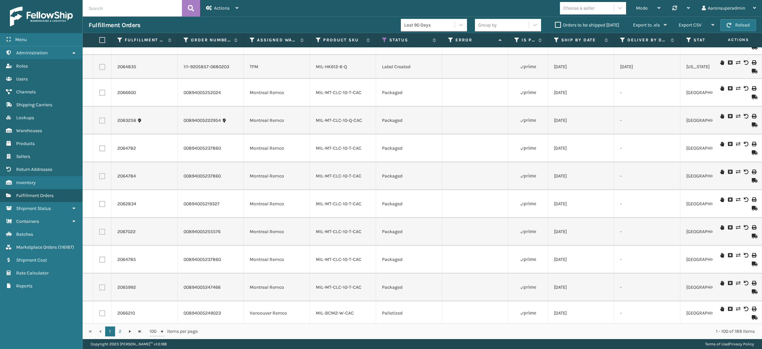
checkbox input "false"
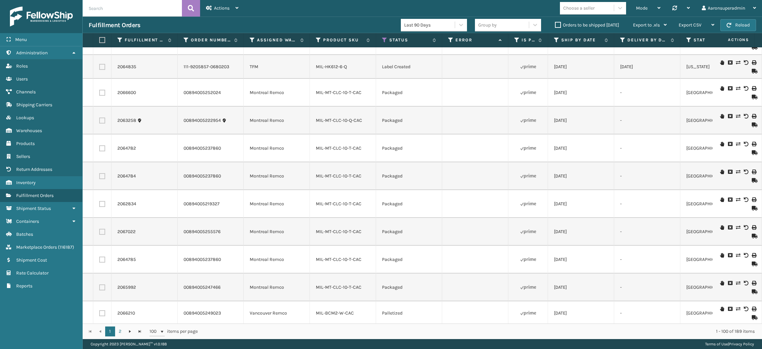
checkbox input "false"
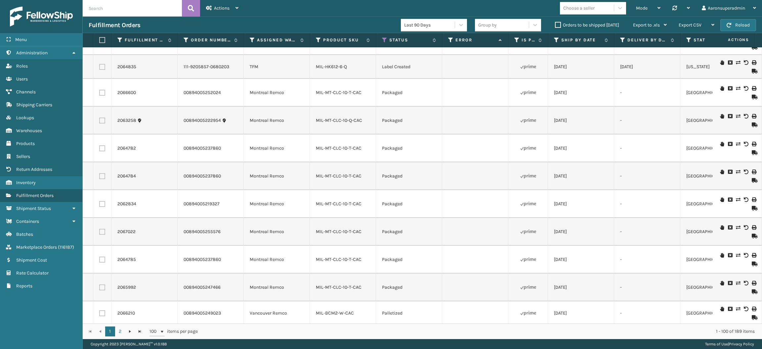
checkbox input "false"
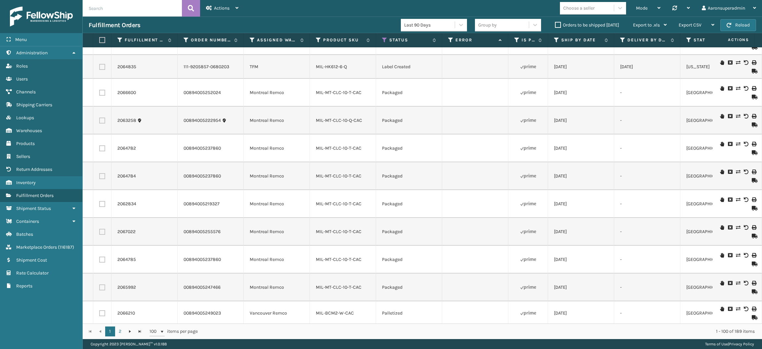
checkbox input "false"
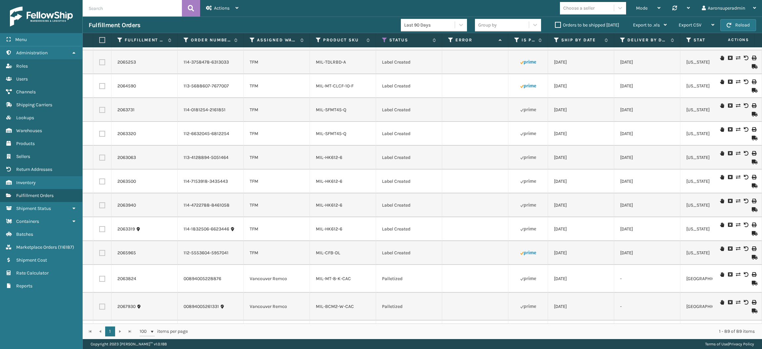
scroll to position [544, 0]
click at [102, 43] on label at bounding box center [101, 40] width 4 height 6
click at [100, 42] on input "checkbox" at bounding box center [99, 40] width 0 height 4
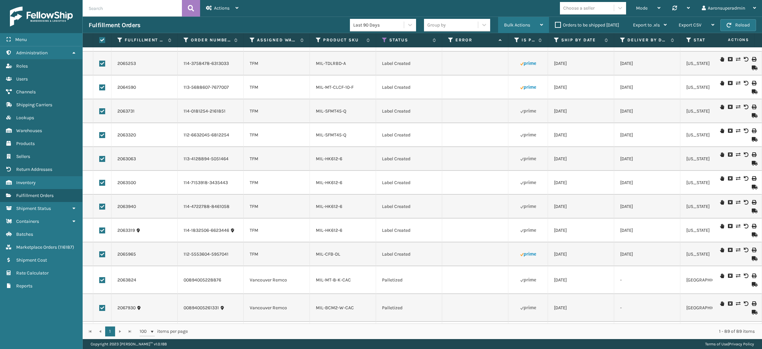
click at [502, 24] on div "Bulk Actions Change shipping On Hold Mark as Shipped Pull Label Assign Update B…" at bounding box center [523, 25] width 51 height 17
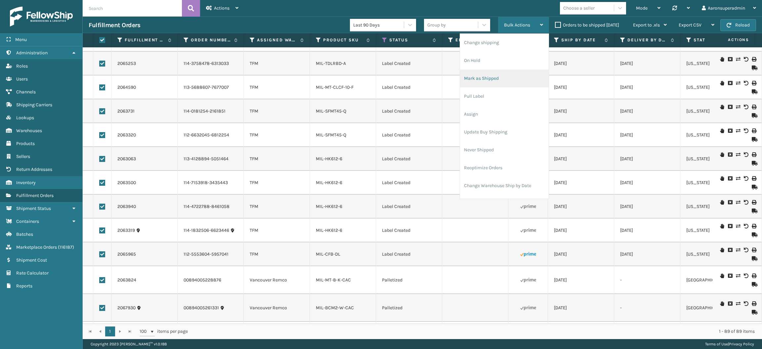
click at [482, 75] on li "Mark as Shipped" at bounding box center [504, 78] width 89 height 18
